Goal: Book appointment/travel/reservation

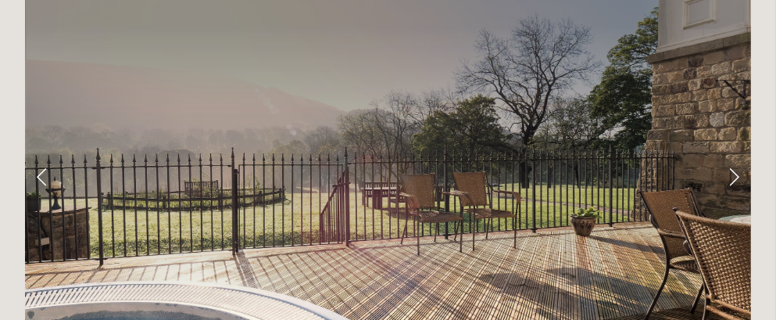
scroll to position [2421, 0]
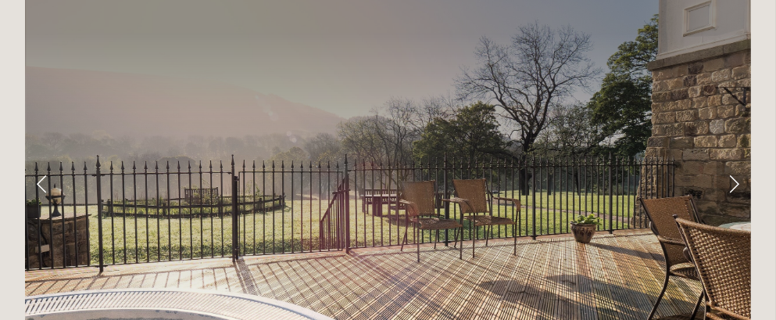
click at [735, 160] on link "Next Slide" at bounding box center [734, 183] width 34 height 47
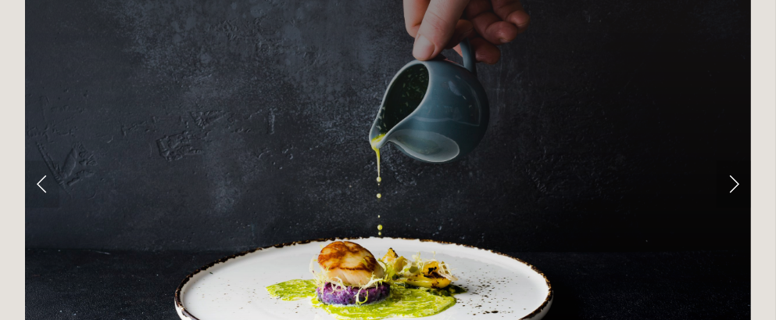
click at [735, 160] on link "Next Slide" at bounding box center [734, 183] width 34 height 47
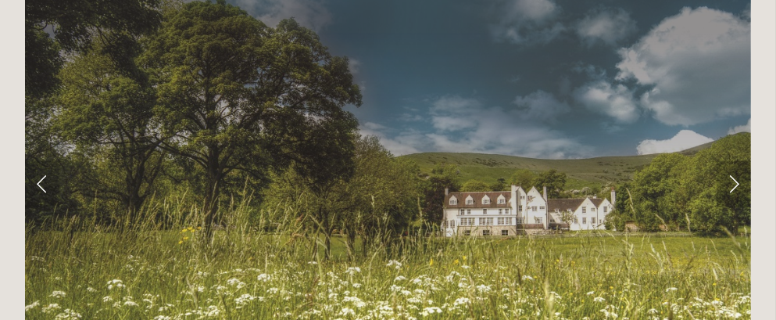
click at [735, 160] on link "Next Slide" at bounding box center [734, 183] width 34 height 47
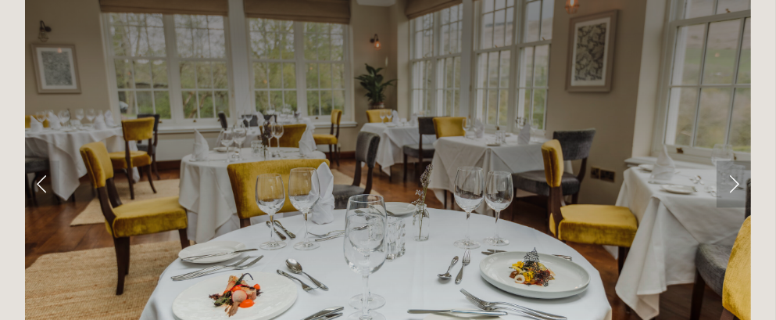
click at [735, 160] on link "Next Slide" at bounding box center [734, 183] width 34 height 47
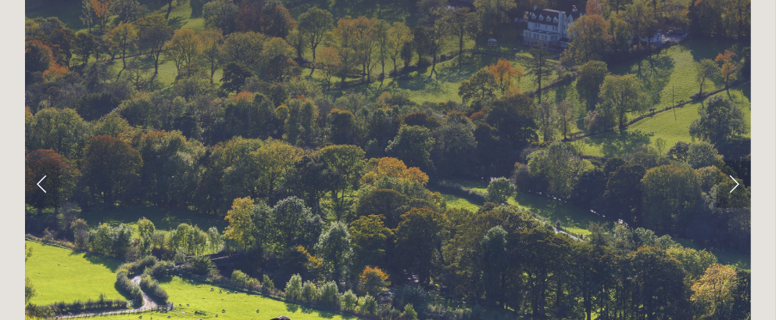
click at [735, 160] on link "Next Slide" at bounding box center [734, 183] width 34 height 47
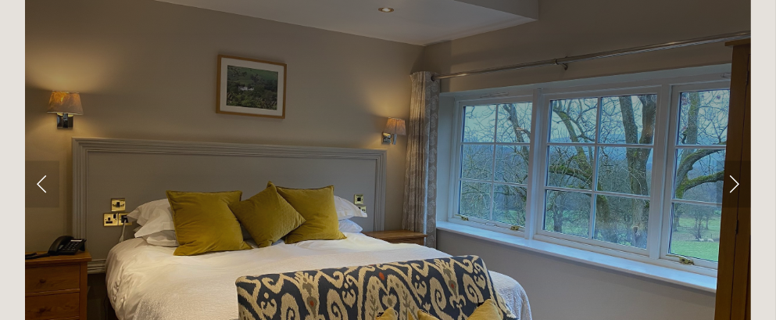
click at [735, 160] on link "Next Slide" at bounding box center [734, 183] width 34 height 47
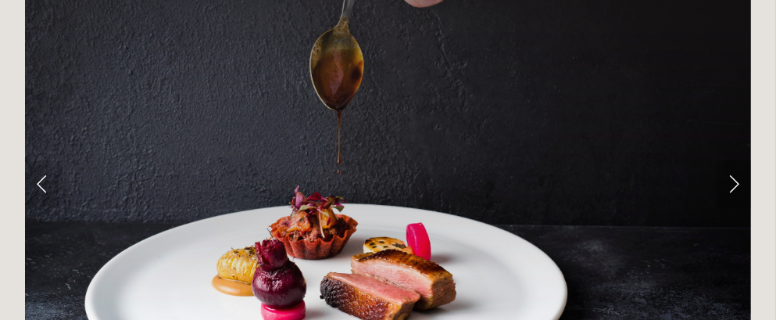
click at [735, 160] on link "Next Slide" at bounding box center [734, 183] width 34 height 47
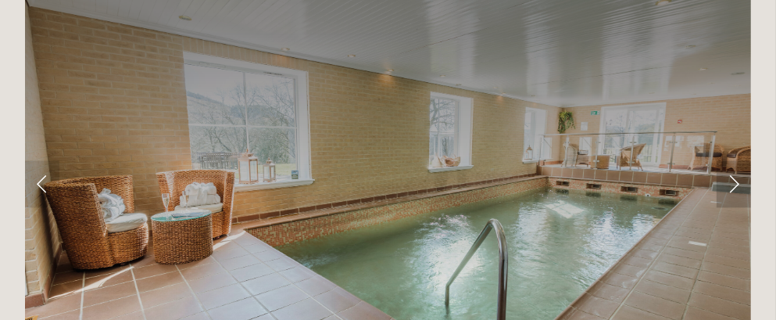
click at [735, 160] on link "Next Slide" at bounding box center [734, 183] width 34 height 47
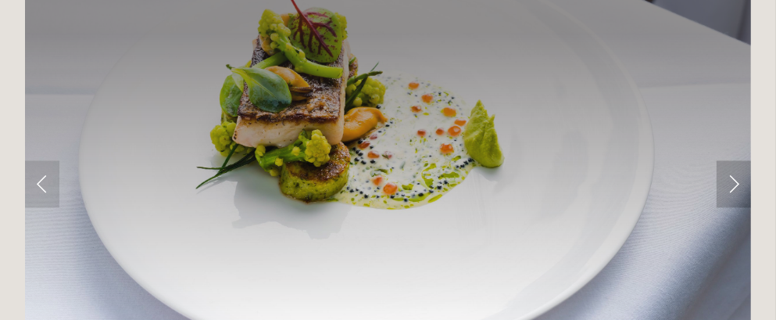
click at [735, 160] on link "Next Slide" at bounding box center [734, 183] width 34 height 47
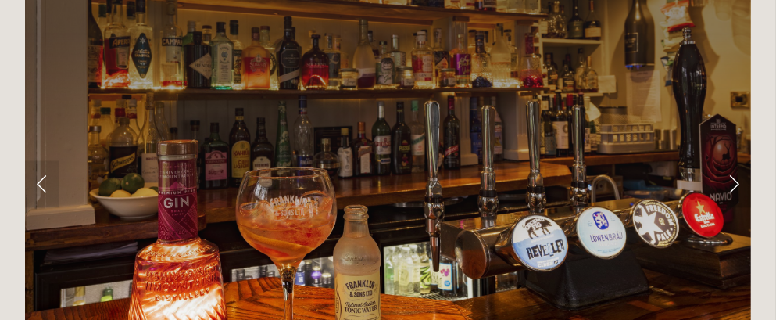
click at [735, 160] on link "Next Slide" at bounding box center [734, 183] width 34 height 47
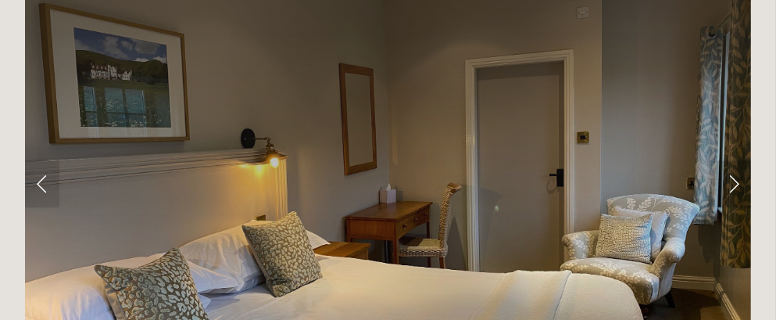
click at [735, 160] on link "Next Slide" at bounding box center [734, 183] width 34 height 47
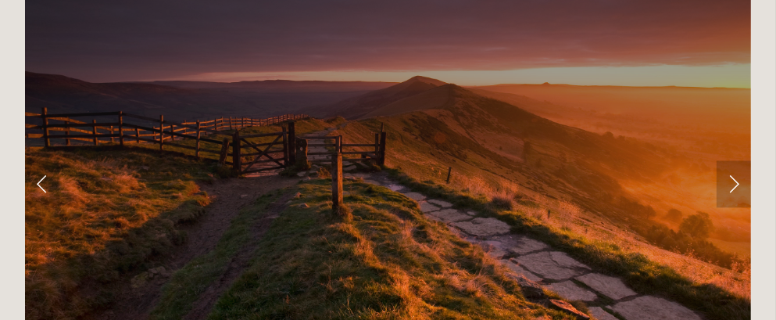
click at [735, 160] on link "Next Slide" at bounding box center [734, 183] width 34 height 47
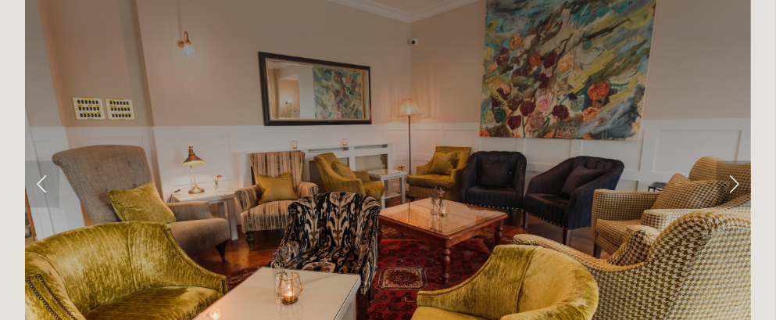
click at [735, 160] on link "Next Slide" at bounding box center [734, 183] width 34 height 47
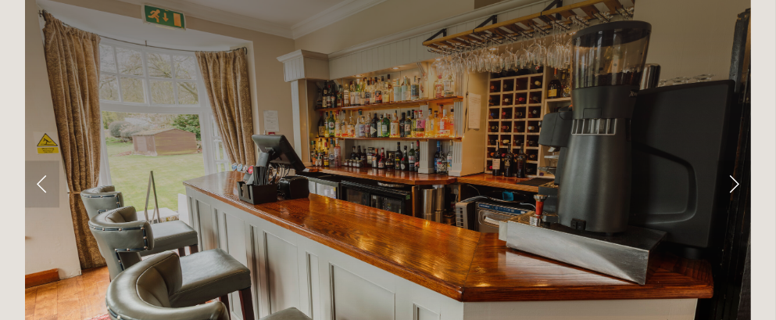
click at [735, 160] on link "Next Slide" at bounding box center [734, 183] width 34 height 47
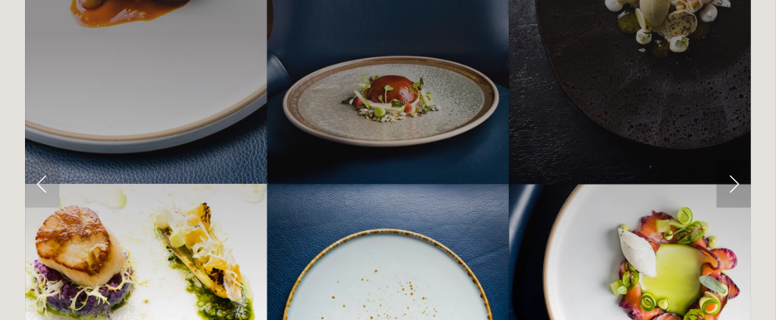
click at [735, 160] on link "Next Slide" at bounding box center [734, 183] width 34 height 47
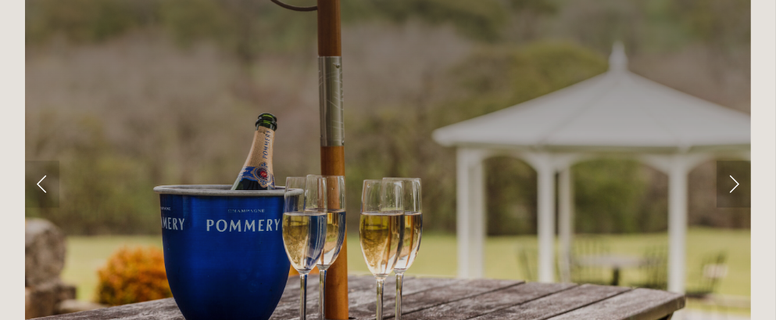
click at [735, 160] on link "Next Slide" at bounding box center [734, 183] width 34 height 47
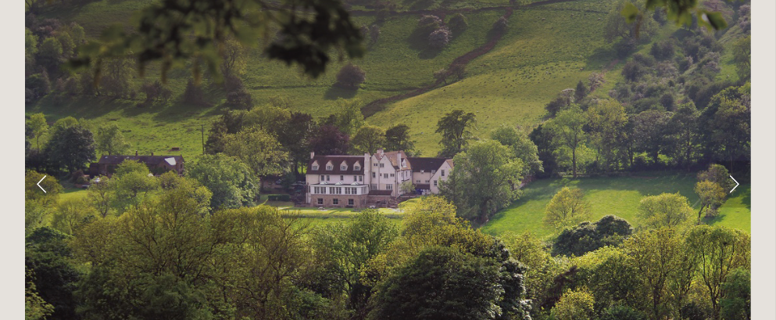
click at [735, 160] on link "Next Slide" at bounding box center [734, 183] width 34 height 47
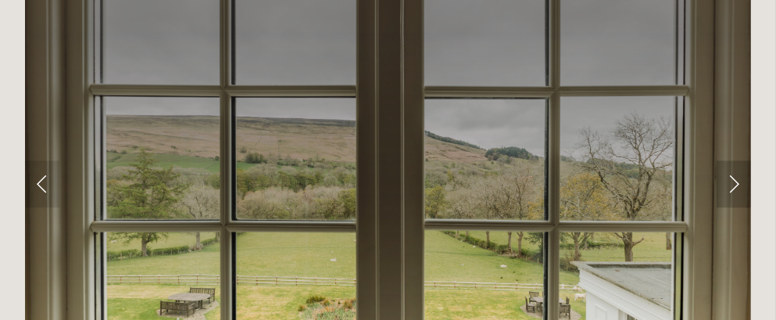
click at [735, 160] on link "Next Slide" at bounding box center [734, 183] width 34 height 47
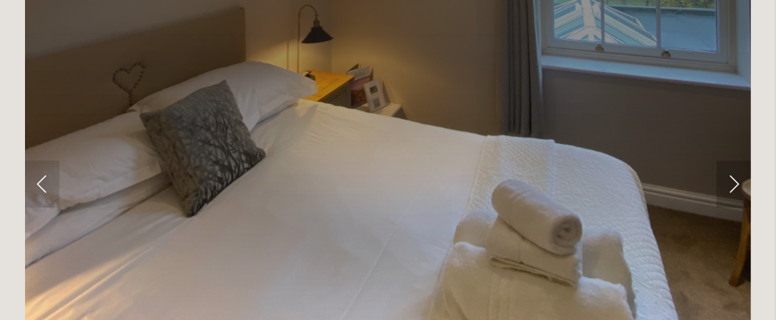
click at [735, 160] on link "Next Slide" at bounding box center [734, 183] width 34 height 47
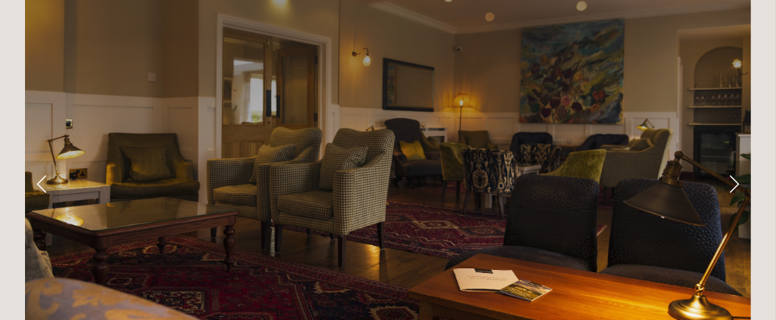
click at [735, 160] on link "Next Slide" at bounding box center [734, 183] width 34 height 47
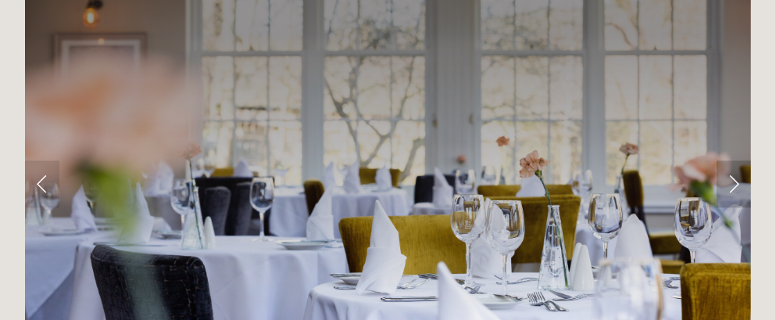
click at [735, 160] on link "Next Slide" at bounding box center [734, 183] width 34 height 47
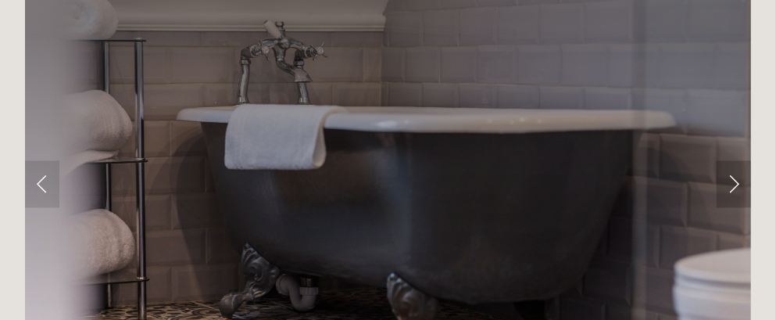
click at [735, 160] on link "Next Slide" at bounding box center [734, 183] width 34 height 47
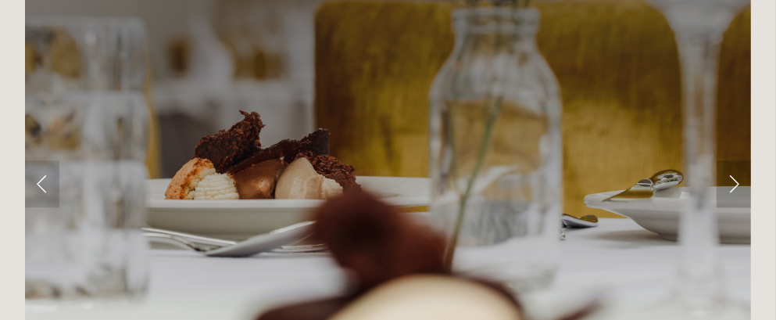
click at [735, 160] on link "Next Slide" at bounding box center [734, 183] width 34 height 47
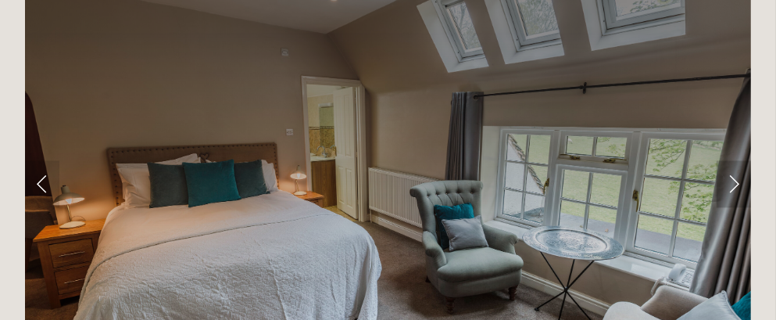
click at [735, 160] on link "Next Slide" at bounding box center [734, 183] width 34 height 47
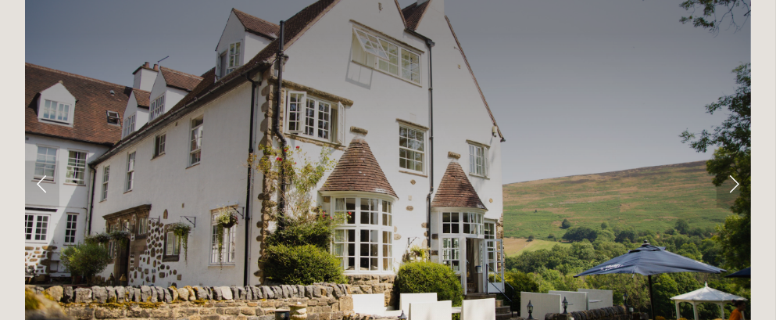
click at [735, 160] on link "Next Slide" at bounding box center [734, 183] width 34 height 47
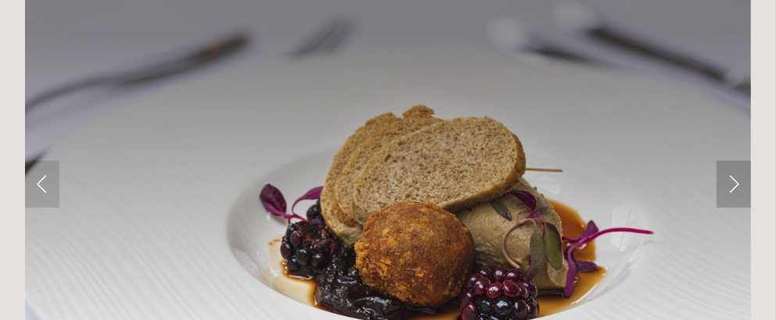
click at [735, 160] on link "Next Slide" at bounding box center [734, 183] width 34 height 47
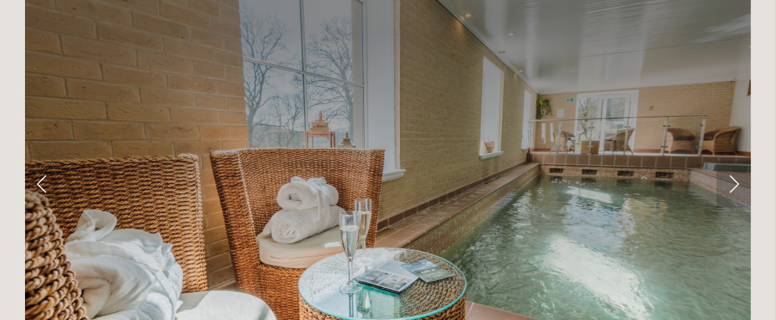
click at [735, 160] on link "Next Slide" at bounding box center [734, 183] width 34 height 47
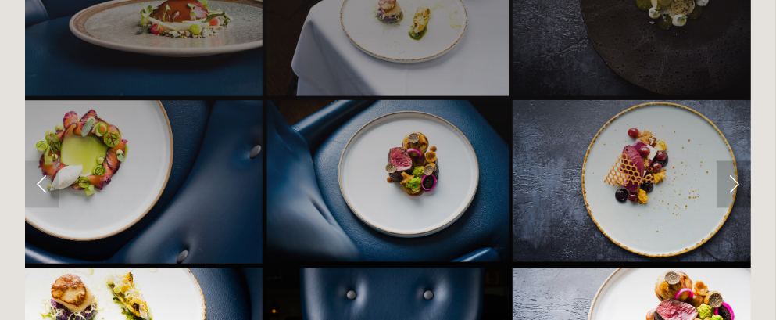
click at [735, 160] on link "Next Slide" at bounding box center [734, 183] width 34 height 47
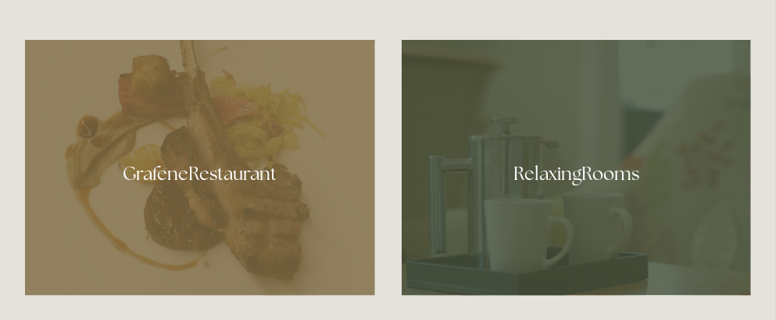
scroll to position [683, 0]
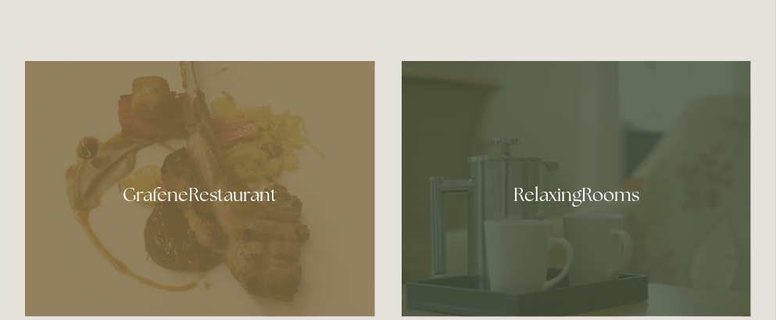
click at [649, 194] on div at bounding box center [577, 188] width 350 height 255
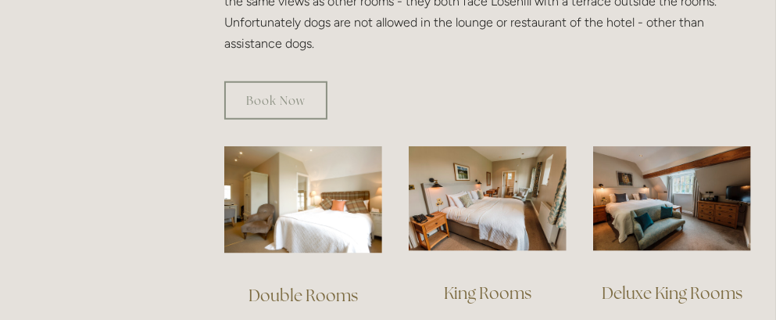
scroll to position [950, 0]
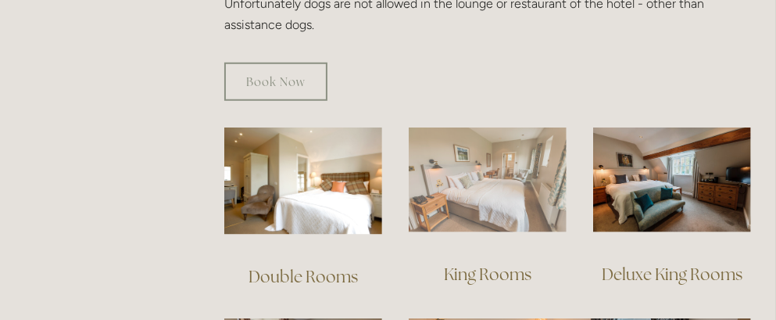
click at [498, 164] on img at bounding box center [488, 180] width 158 height 106
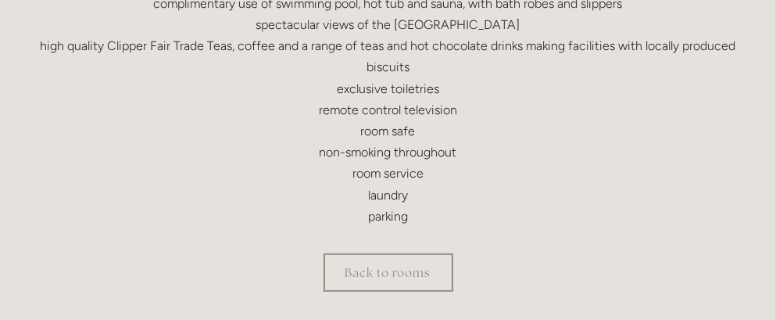
scroll to position [558, 0]
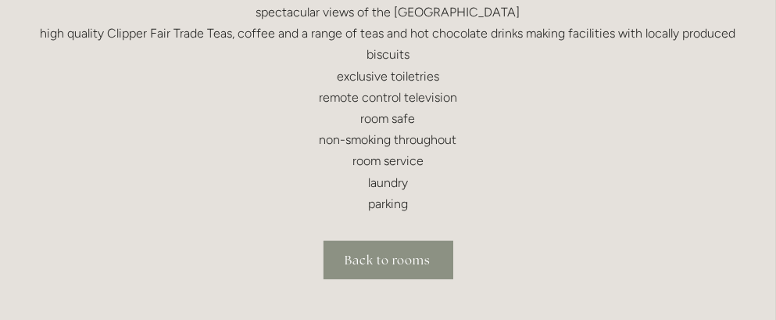
click at [402, 249] on link "Back to rooms" at bounding box center [389, 260] width 130 height 38
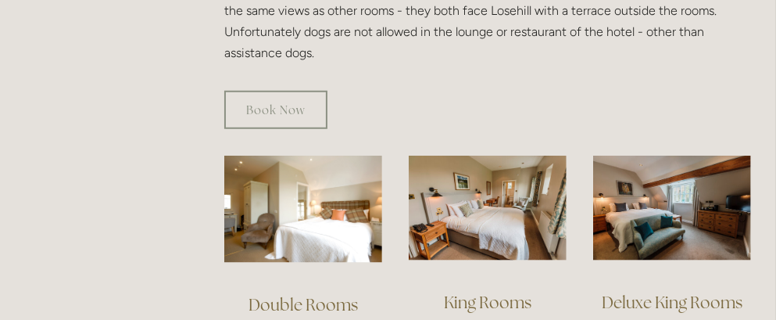
scroll to position [912, 0]
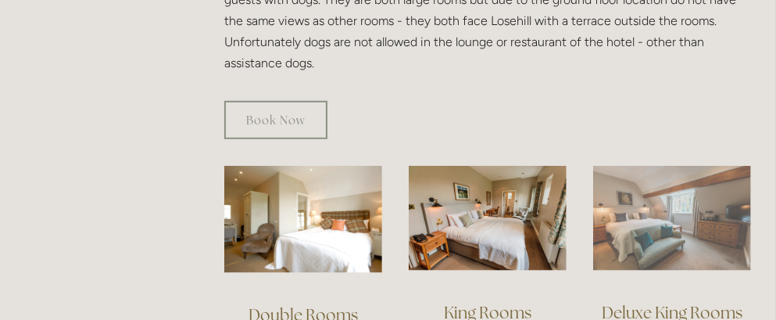
click at [689, 197] on img at bounding box center [672, 219] width 158 height 106
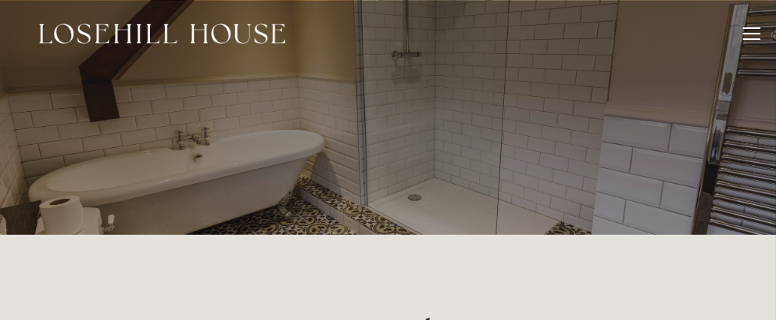
click at [750, 33] on div at bounding box center [752, 34] width 17 height 2
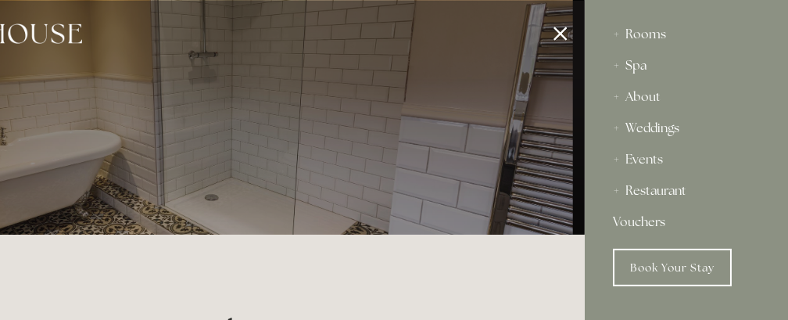
click at [637, 64] on div "Spa" at bounding box center [686, 65] width 147 height 31
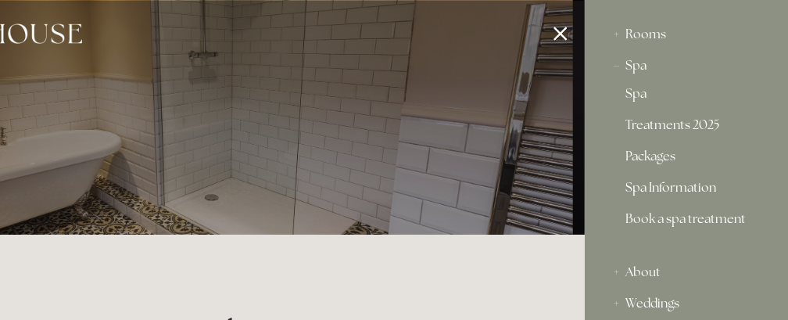
click at [693, 188] on link "Spa Information" at bounding box center [687, 190] width 122 height 19
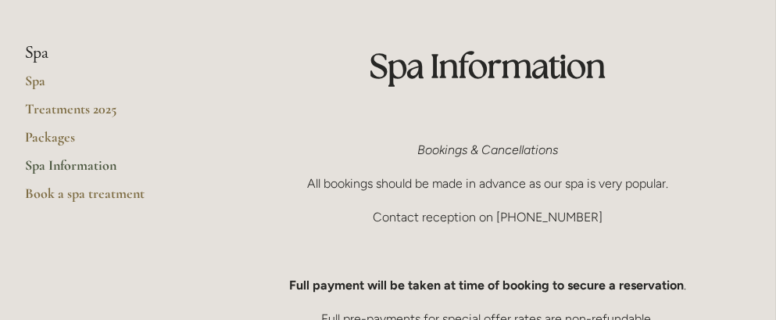
scroll to position [96, 0]
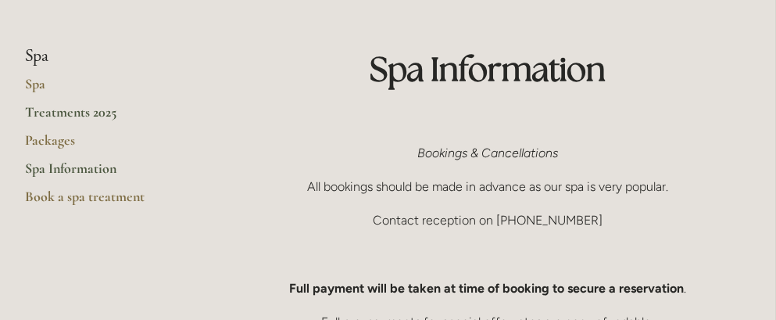
click at [80, 106] on link "Treatments 2025" at bounding box center [99, 117] width 149 height 28
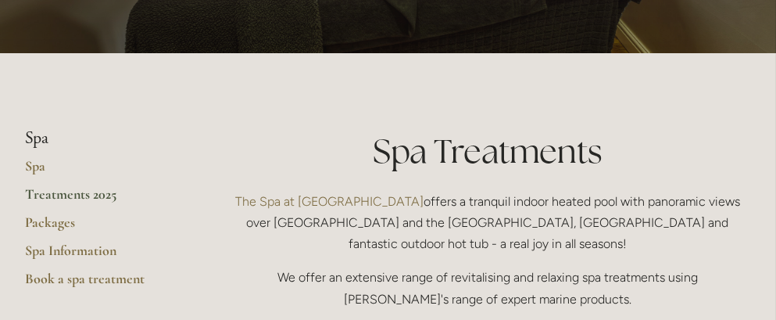
scroll to position [172, 0]
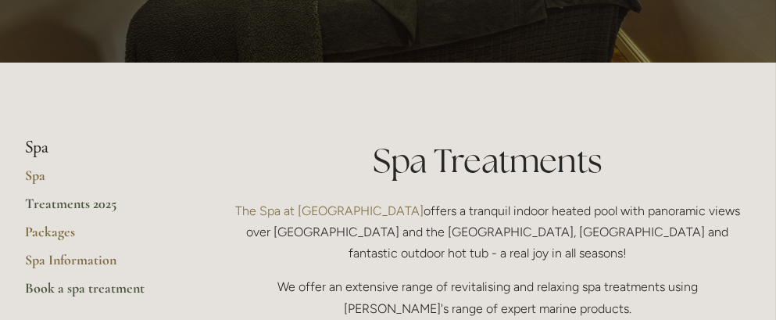
click at [45, 288] on link "Book a spa treatment" at bounding box center [99, 293] width 149 height 28
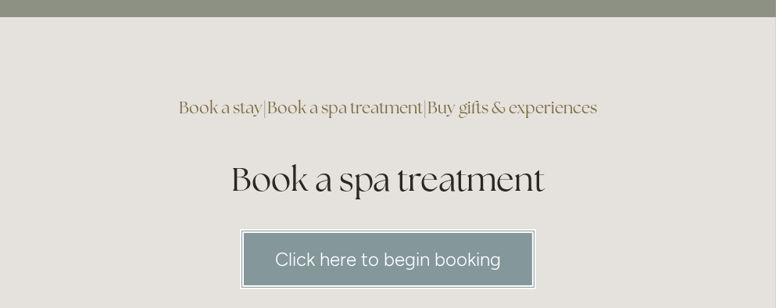
scroll to position [51, 0]
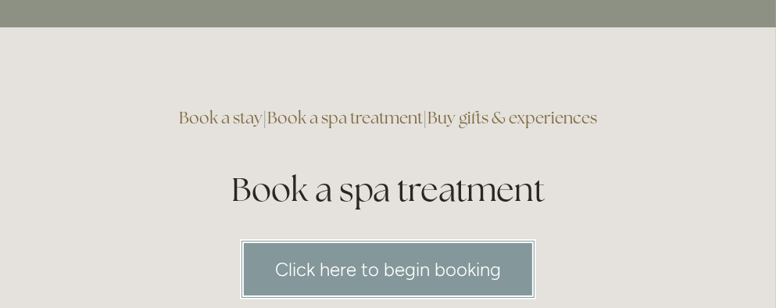
click at [342, 268] on link "Click here to begin booking" at bounding box center [388, 269] width 296 height 60
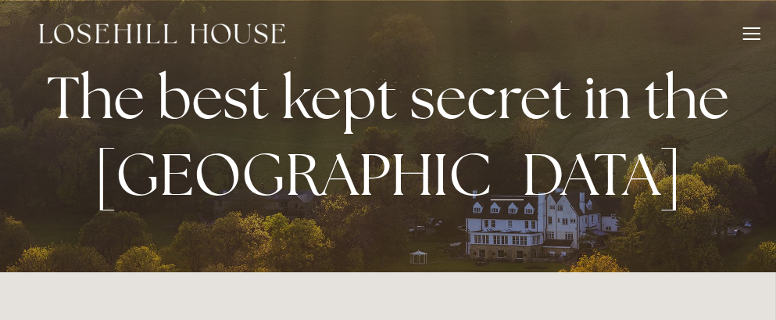
click at [747, 33] on div at bounding box center [752, 34] width 17 height 2
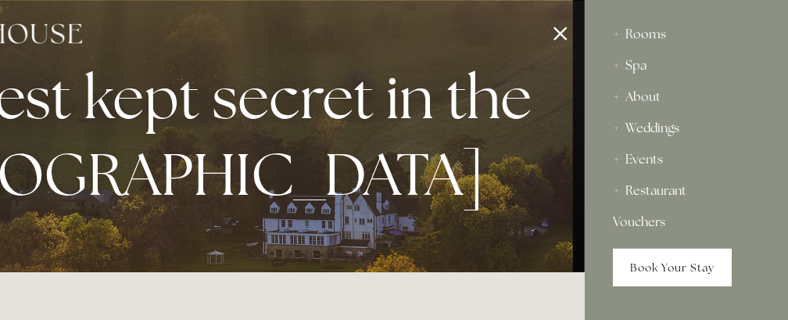
click at [644, 261] on link "Book Your Stay" at bounding box center [672, 268] width 119 height 38
